Goal: Entertainment & Leisure: Consume media (video, audio)

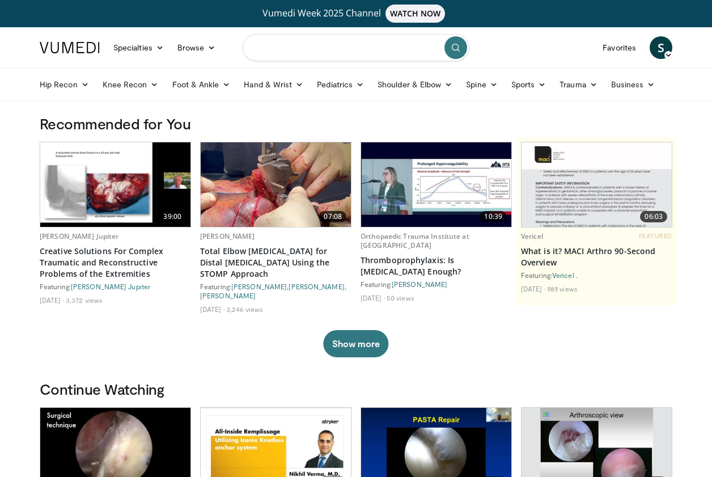
click at [291, 45] on input "Search topics, interventions" at bounding box center [356, 47] width 227 height 27
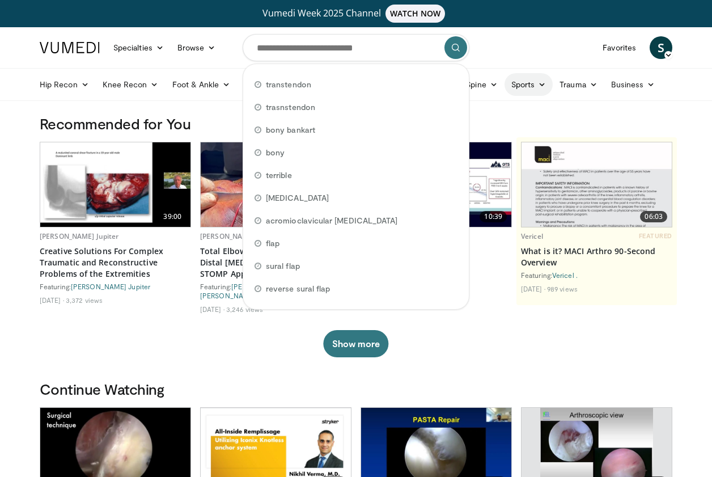
click at [540, 88] on icon at bounding box center [542, 85] width 8 height 8
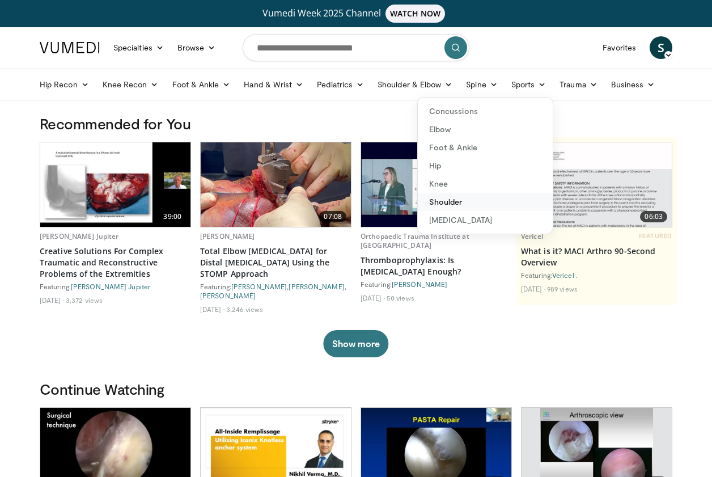
click at [463, 202] on link "Shoulder" at bounding box center [485, 202] width 135 height 18
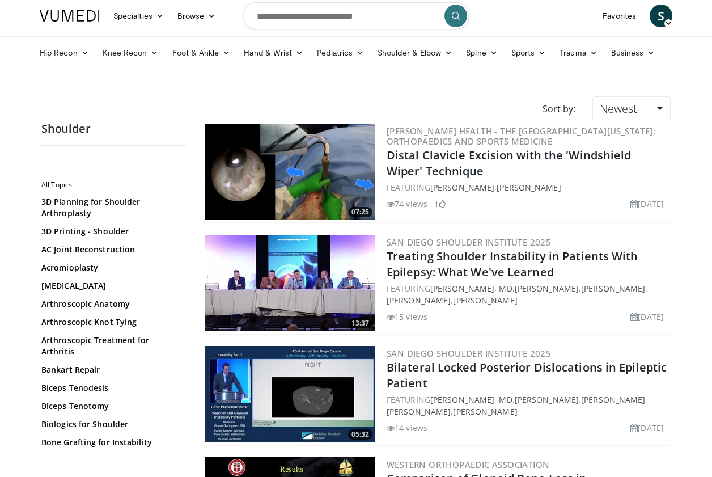
scroll to position [61, 0]
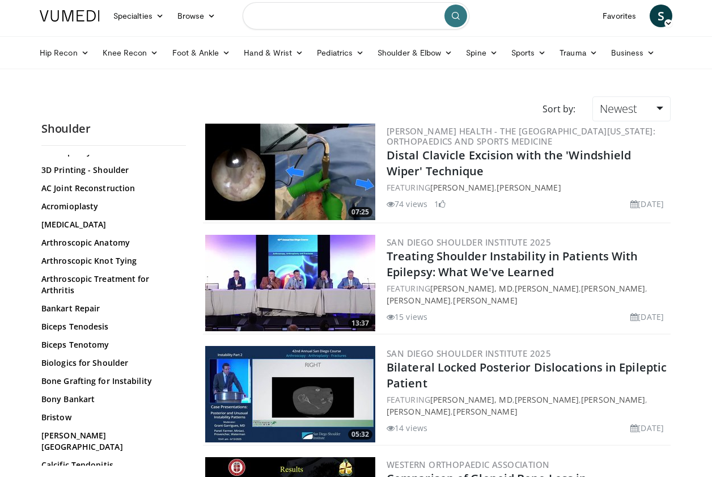
click at [295, 20] on input "Search topics, interventions" at bounding box center [356, 15] width 227 height 27
type input "******"
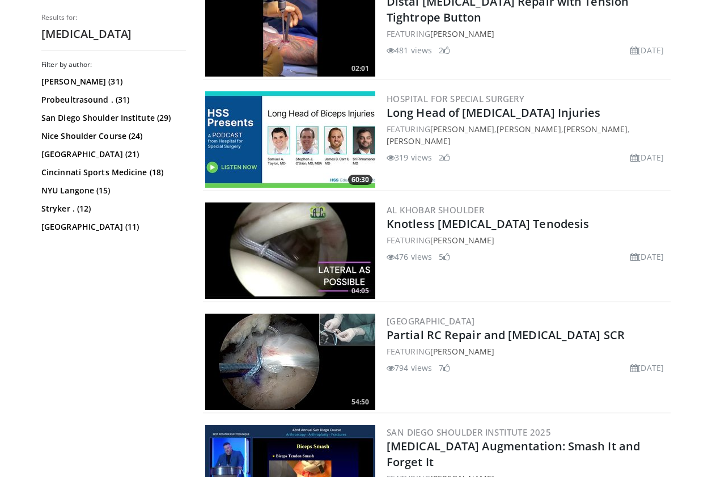
scroll to position [644, 0]
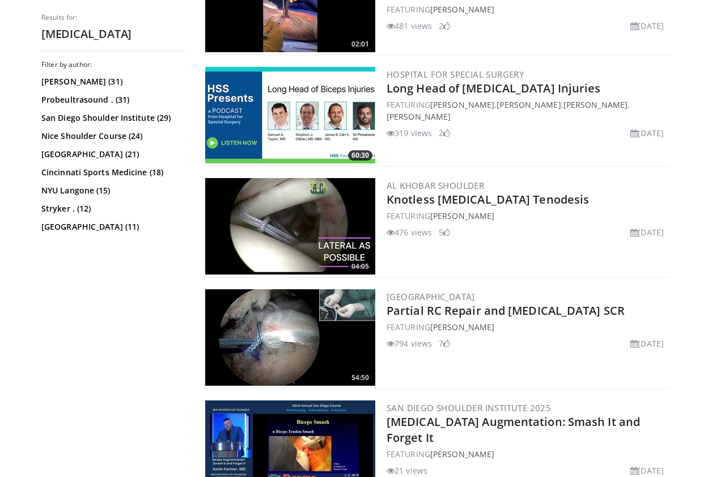
click at [296, 344] on img at bounding box center [290, 337] width 170 height 96
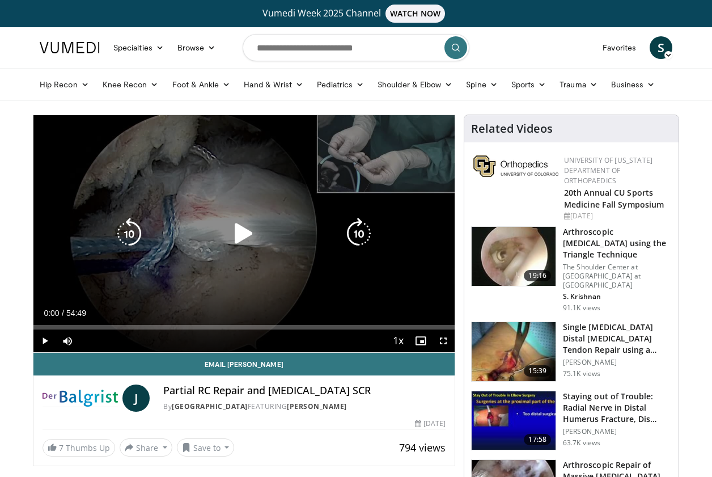
click at [239, 235] on icon "Video Player" at bounding box center [244, 234] width 32 height 32
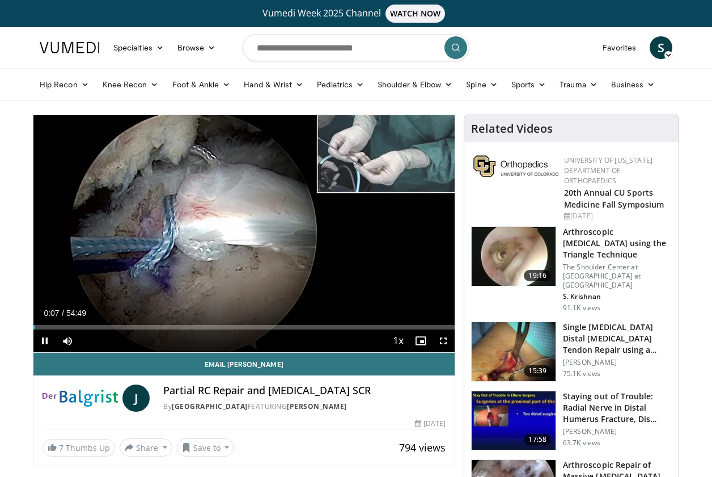
click at [447, 340] on span "Video Player" at bounding box center [443, 340] width 23 height 23
click at [447, 341] on span "Video Player" at bounding box center [443, 340] width 23 height 23
click at [49, 342] on span "Video Player" at bounding box center [44, 340] width 23 height 23
click at [447, 344] on span "Video Player" at bounding box center [443, 340] width 23 height 23
